Goal: Transaction & Acquisition: Book appointment/travel/reservation

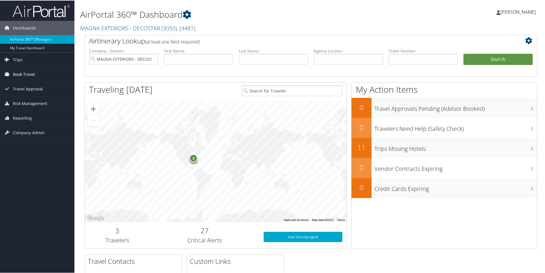
click at [19, 74] on span "Book Travel" at bounding box center [24, 74] width 22 height 14
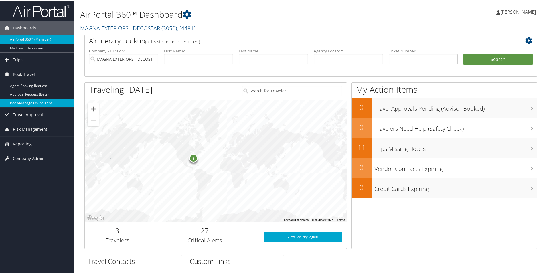
click at [24, 102] on link "Book/Manage Online Trips" at bounding box center [37, 102] width 74 height 9
